Goal: Subscribe to service/newsletter

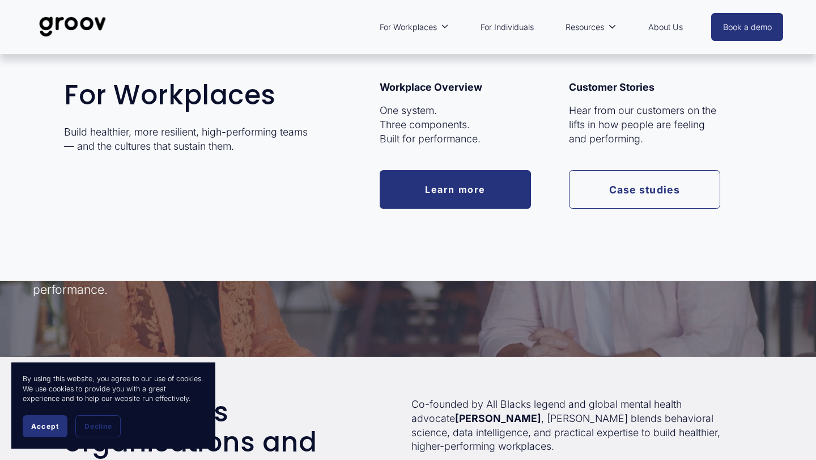
click at [402, 25] on span "For Workplaces" at bounding box center [408, 27] width 57 height 15
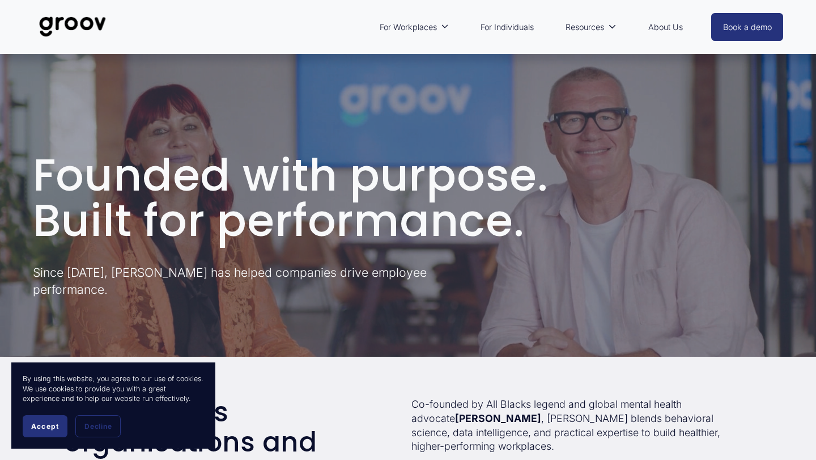
click at [508, 28] on link "For Individuals" at bounding box center [507, 27] width 65 height 26
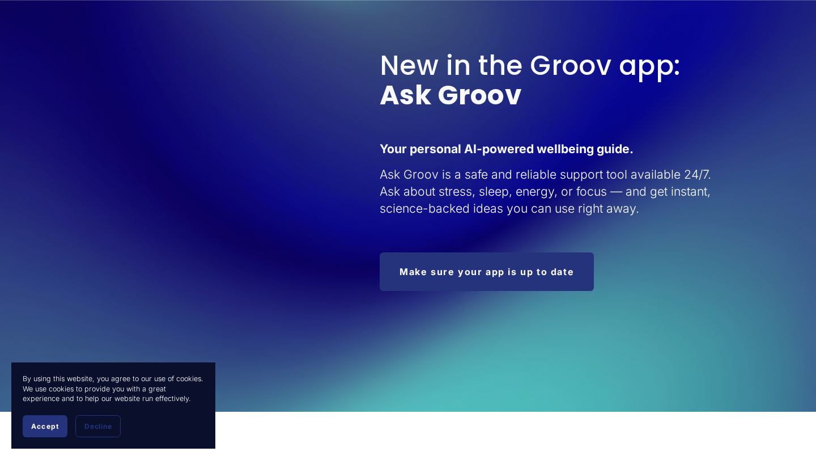
scroll to position [1228, 0]
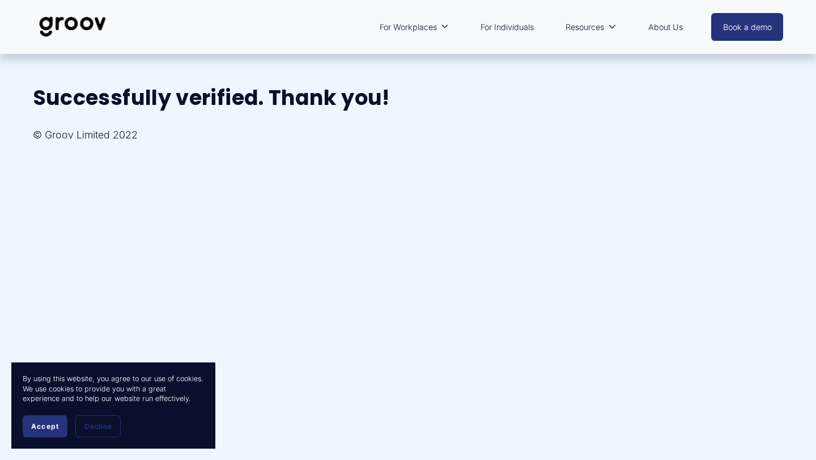
click at [666, 27] on link "About Us" at bounding box center [666, 27] width 46 height 26
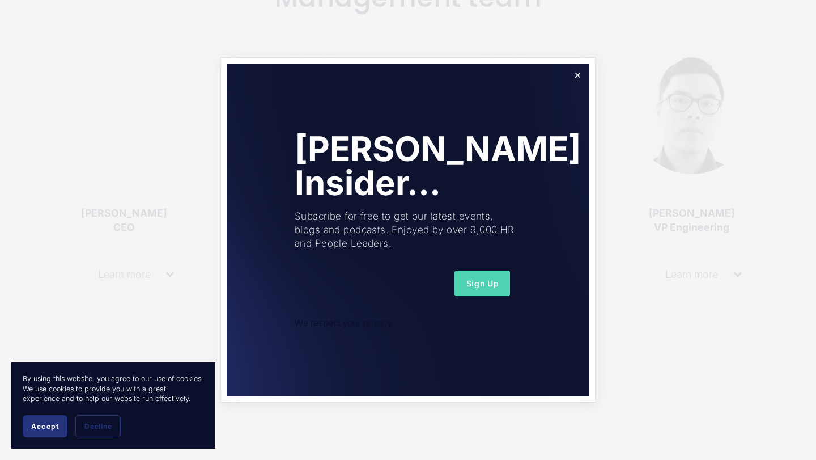
scroll to position [769, 0]
click at [477, 283] on span "Sign Up" at bounding box center [483, 283] width 33 height 10
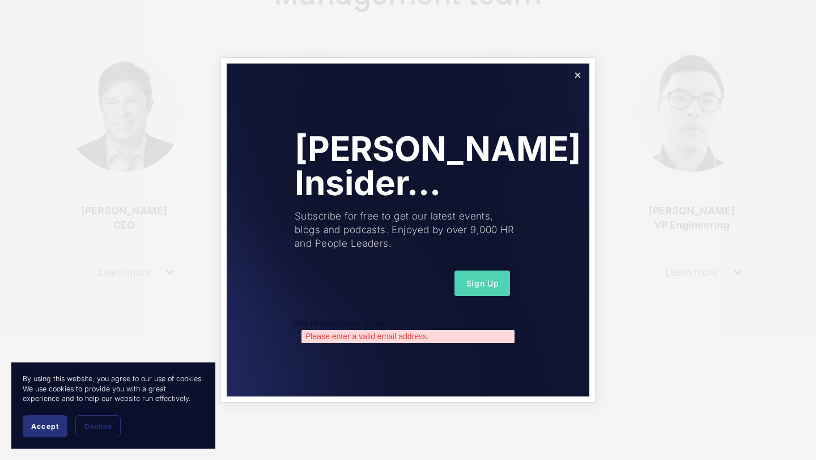
click at [426, 336] on div "Please enter a valid email address." at bounding box center [408, 336] width 213 height 13
click at [474, 282] on span "Sign Up" at bounding box center [483, 283] width 33 height 10
click at [333, 339] on div "Please enter a valid email address." at bounding box center [408, 336] width 213 height 13
click at [335, 290] on div at bounding box center [375, 283] width 160 height 26
click at [579, 74] on link "Close" at bounding box center [578, 75] width 20 height 20
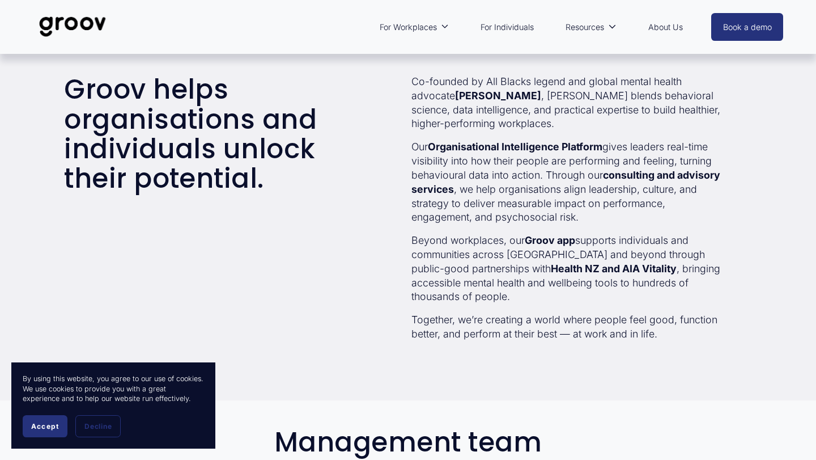
scroll to position [0, 0]
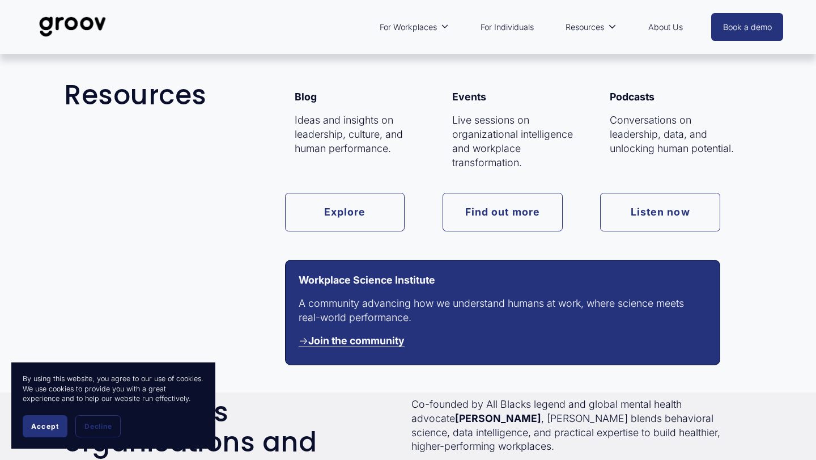
click at [582, 35] on link "Resources" at bounding box center [591, 27] width 62 height 26
